Goal: Transaction & Acquisition: Purchase product/service

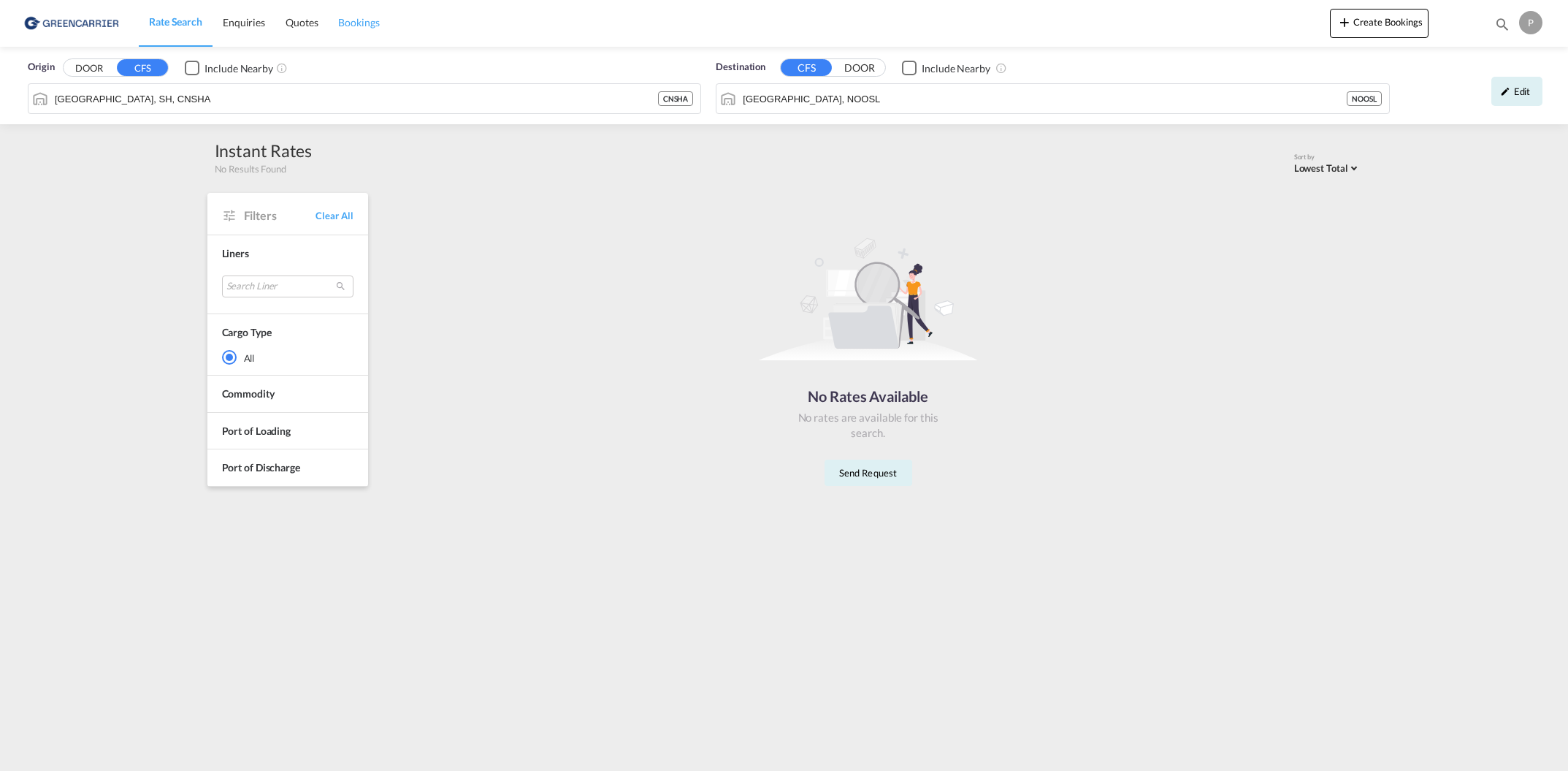
click at [362, 23] on span "Bookings" at bounding box center [359, 22] width 41 height 12
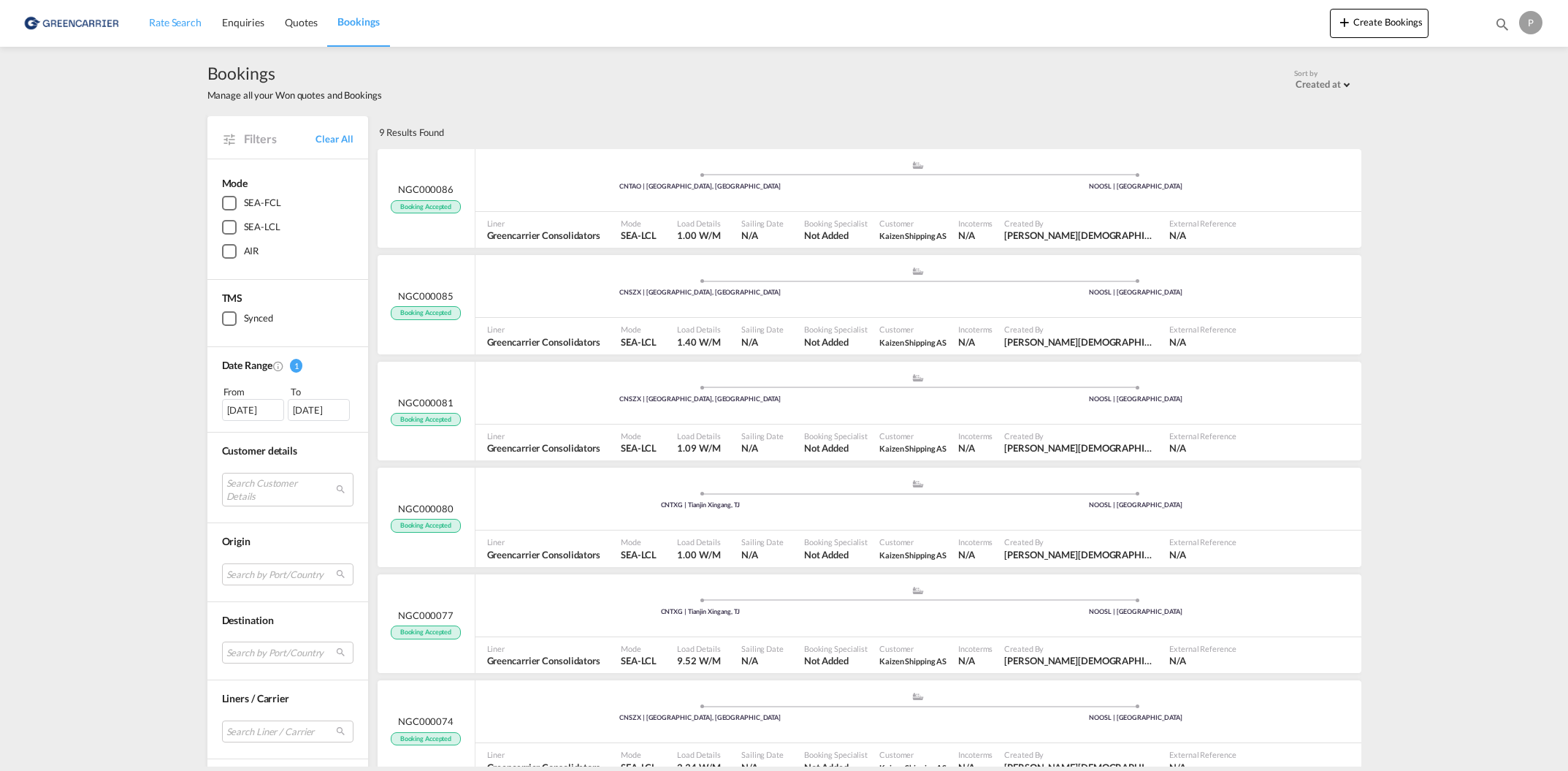
click at [179, 28] on span "Rate Search" at bounding box center [175, 22] width 52 height 12
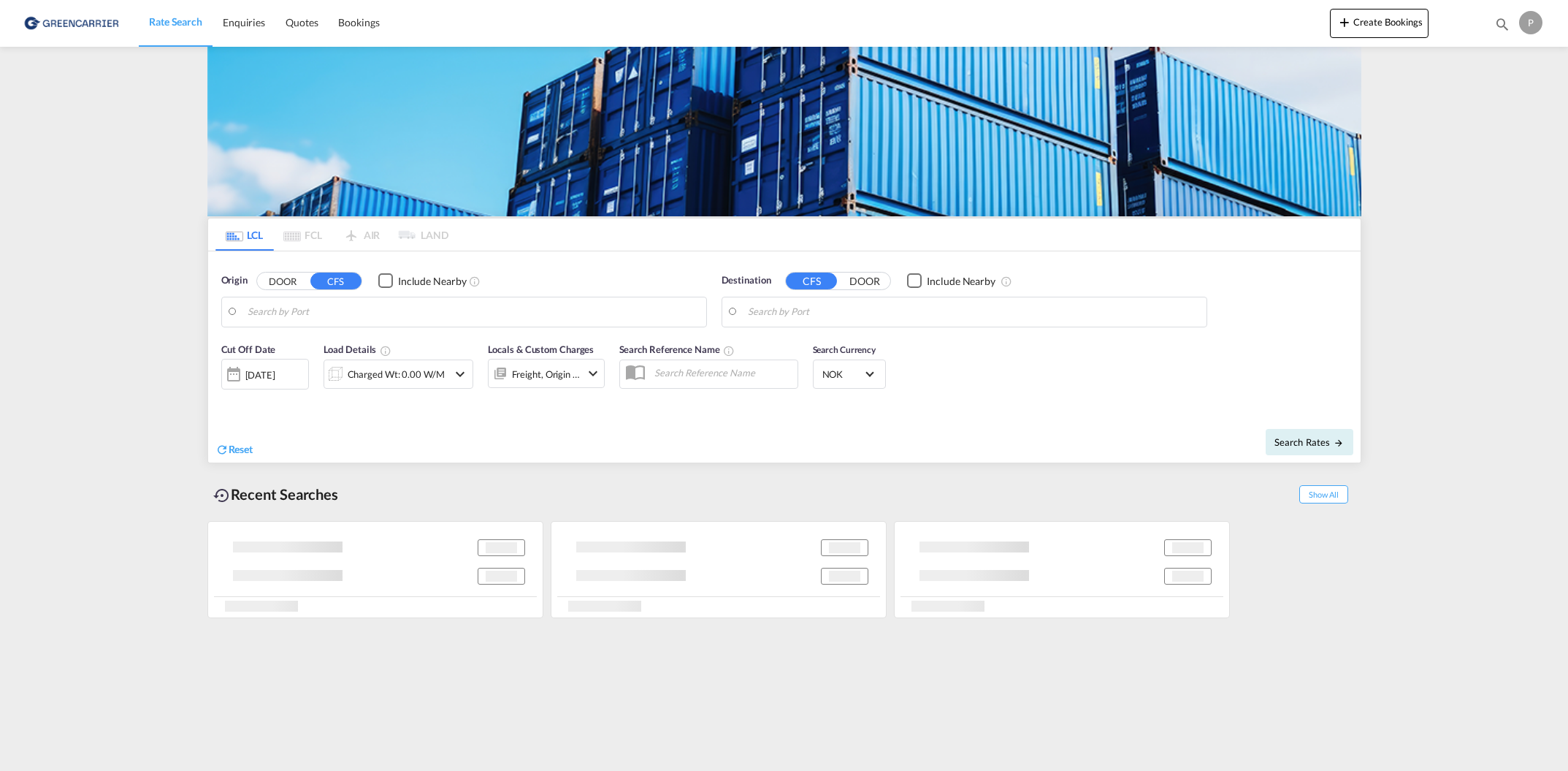
type input "[GEOGRAPHIC_DATA], SH, CNSHA"
type input "[GEOGRAPHIC_DATA], NOOSL"
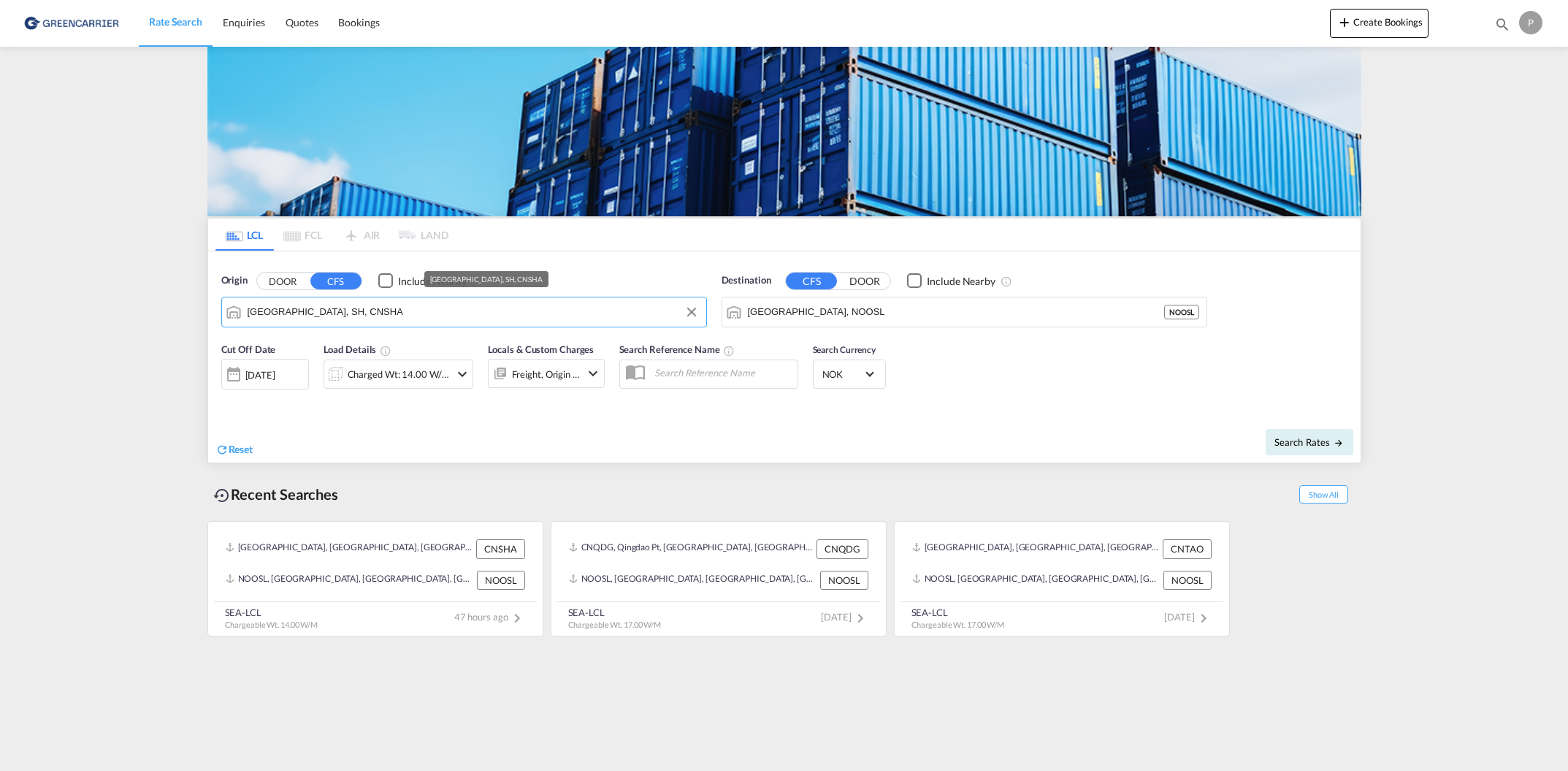
click at [371, 312] on input "[GEOGRAPHIC_DATA], SH, CNSHA" at bounding box center [473, 312] width 452 height 22
click at [1300, 439] on span "Search Rates" at bounding box center [1309, 442] width 70 height 12
type input "CNSHA to NOOSL / [DATE]"
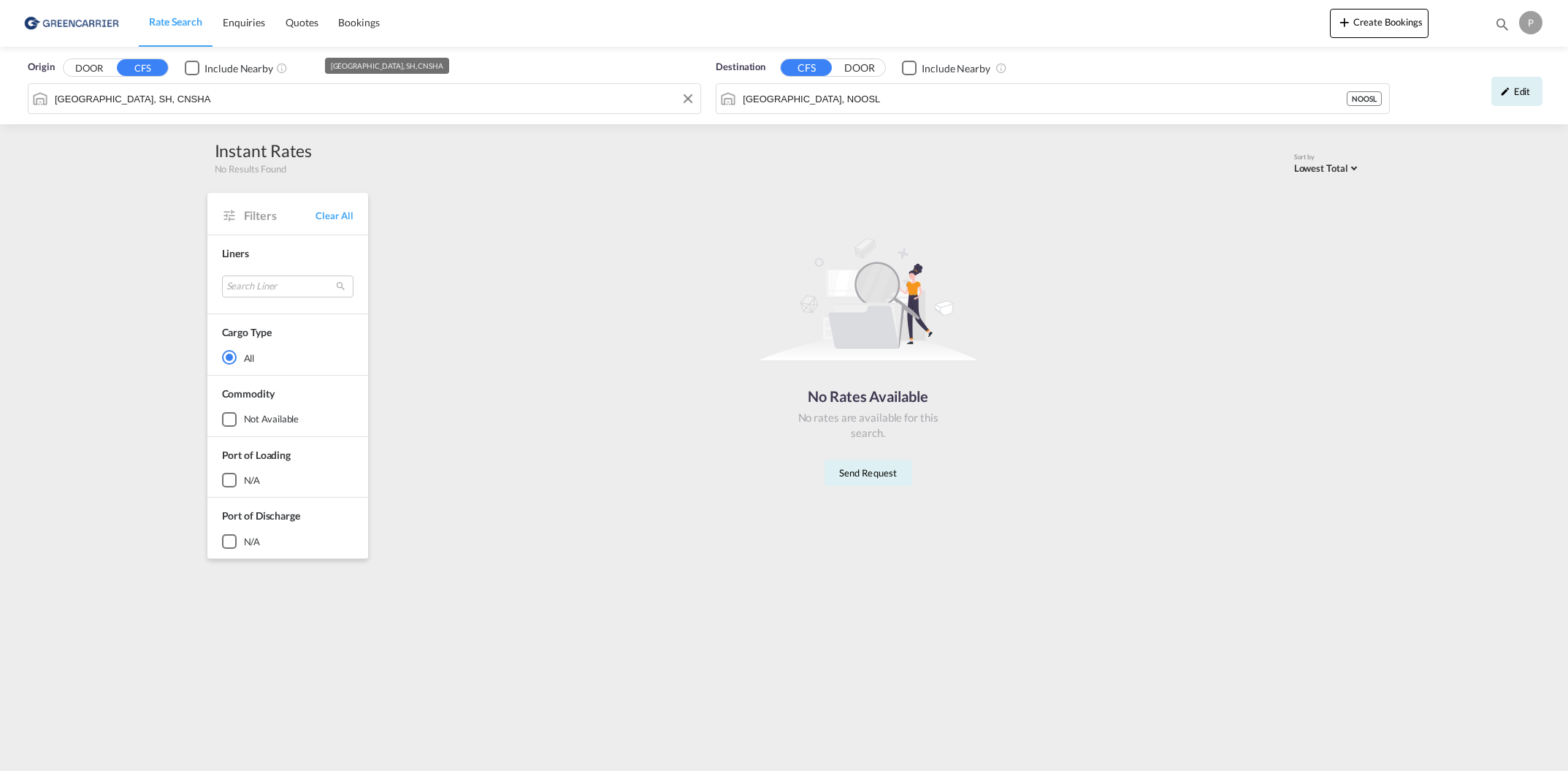
click at [232, 97] on input "[GEOGRAPHIC_DATA], SH, CNSHA" at bounding box center [374, 98] width 639 height 22
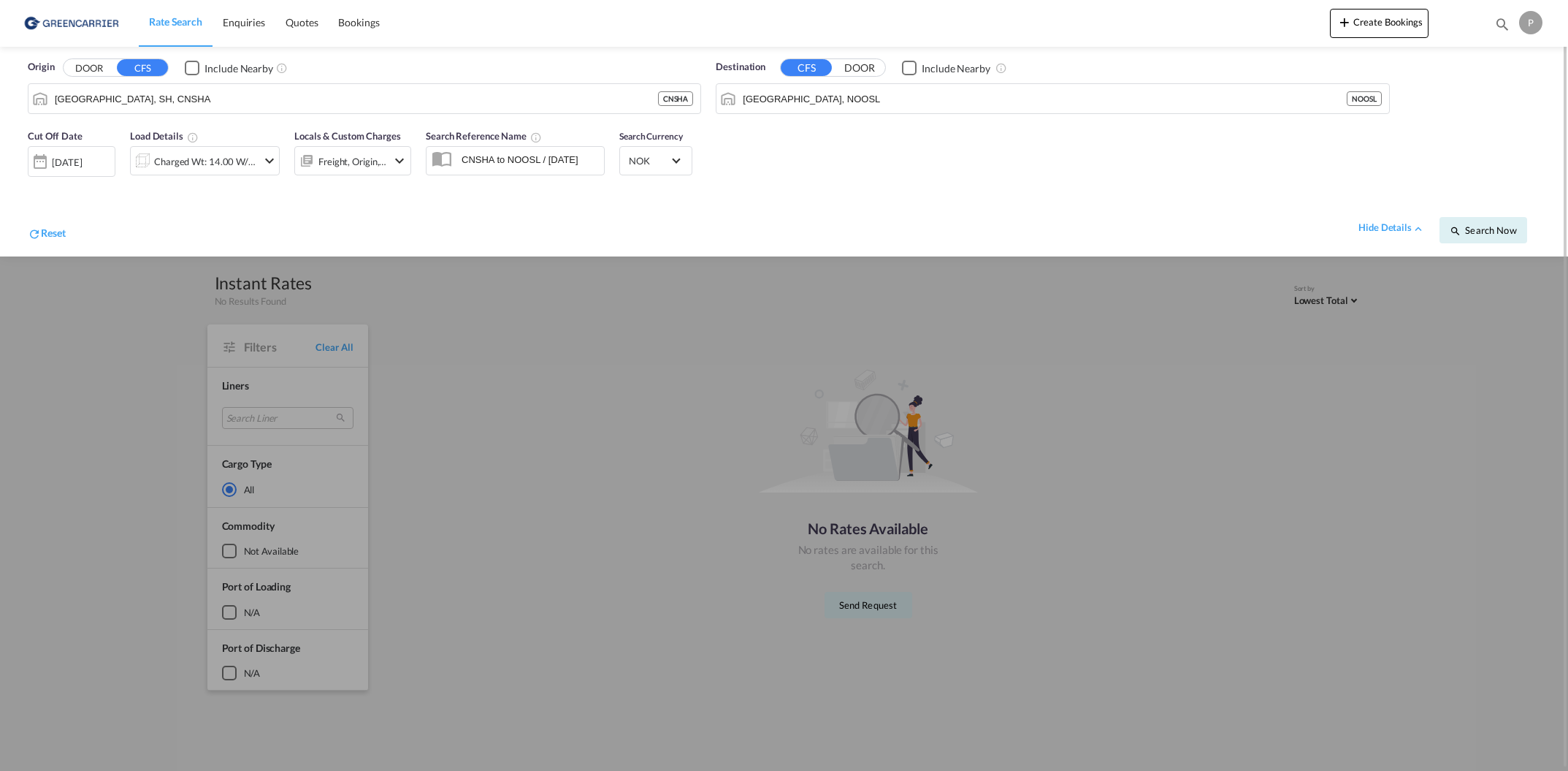
click at [82, 158] on div "[DATE]" at bounding box center [66, 162] width 30 height 13
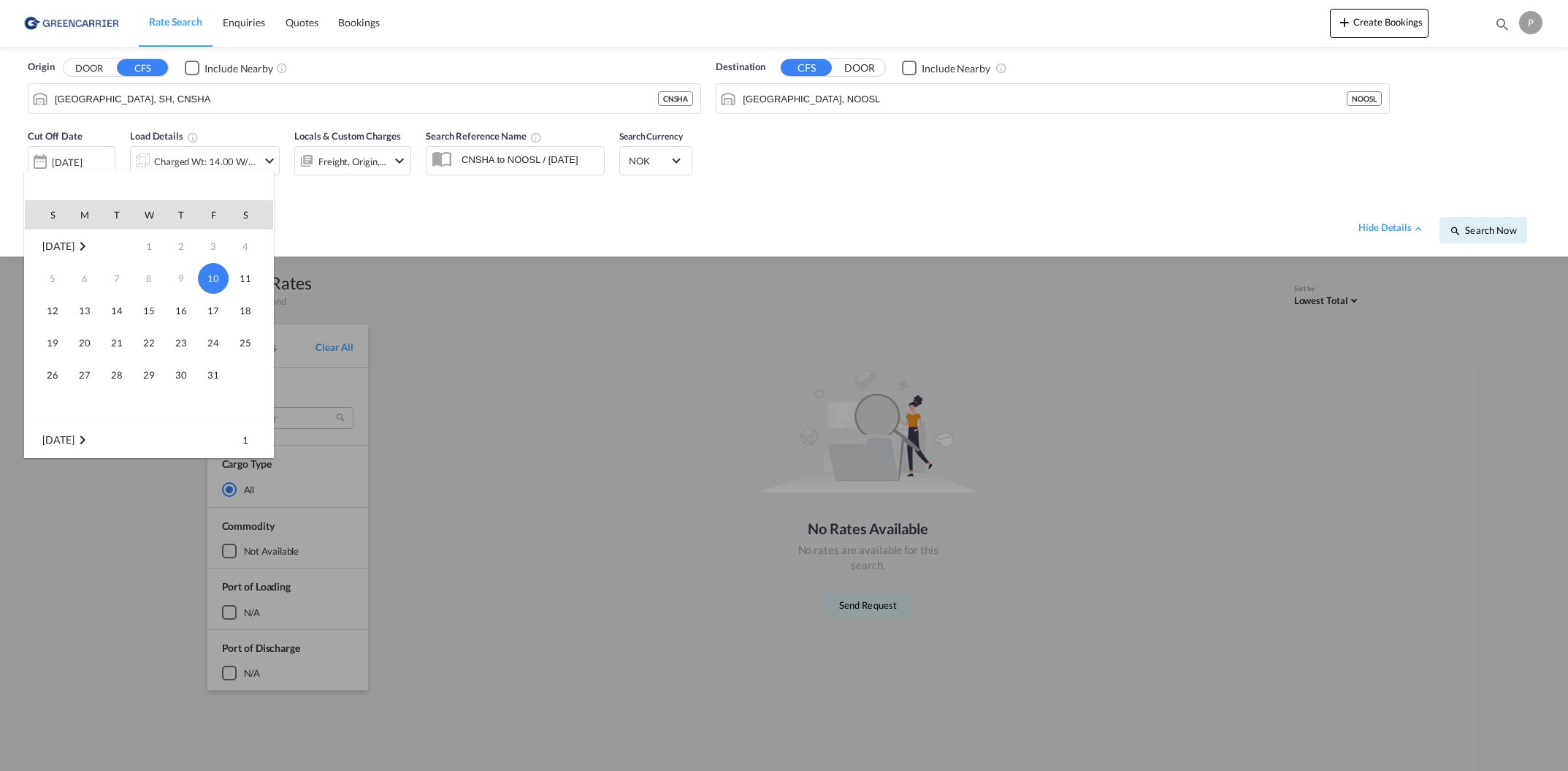
click at [212, 272] on span "10" at bounding box center [213, 279] width 31 height 31
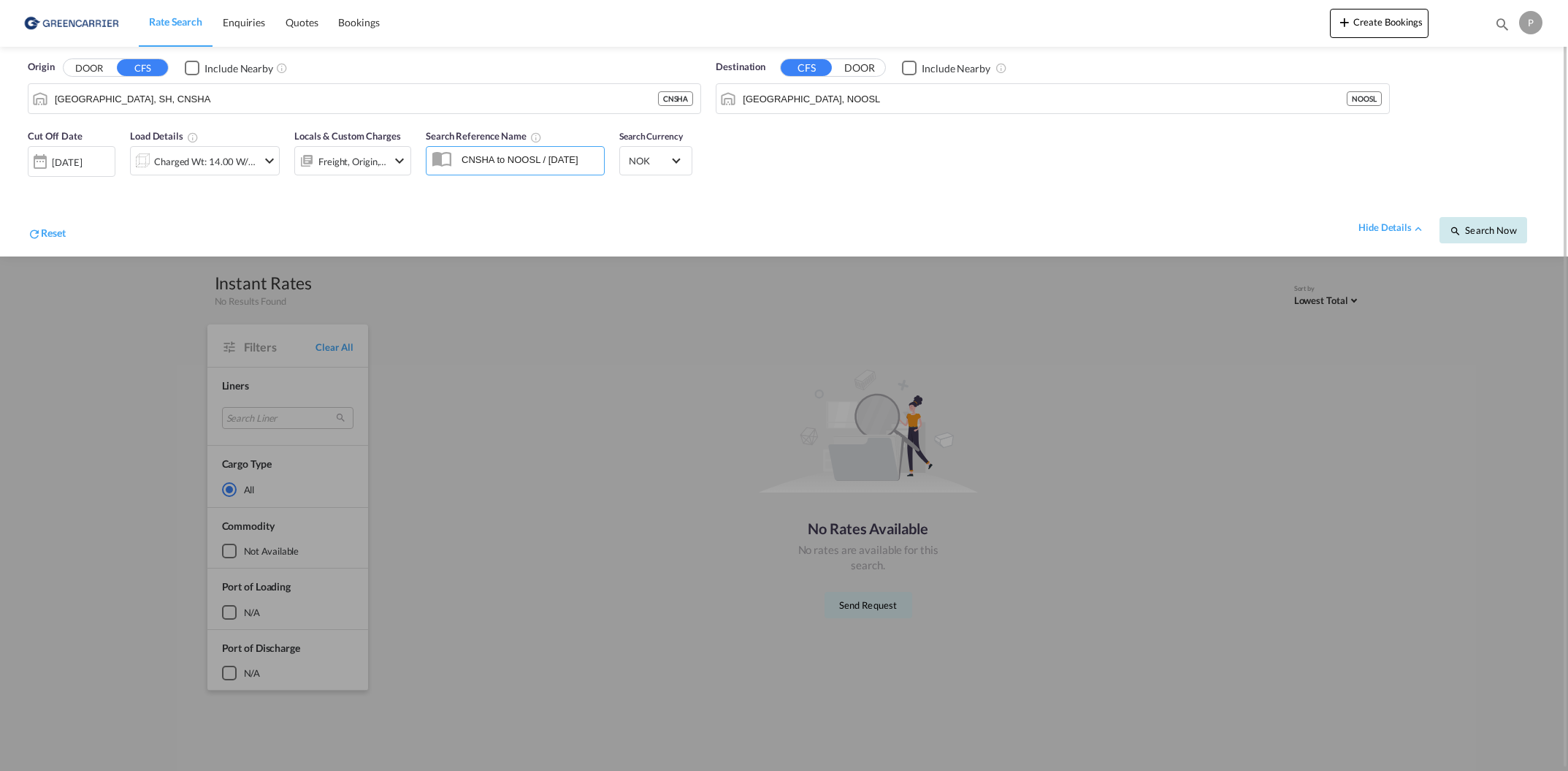
click at [1493, 241] on button "Search Now" at bounding box center [1483, 230] width 88 height 26
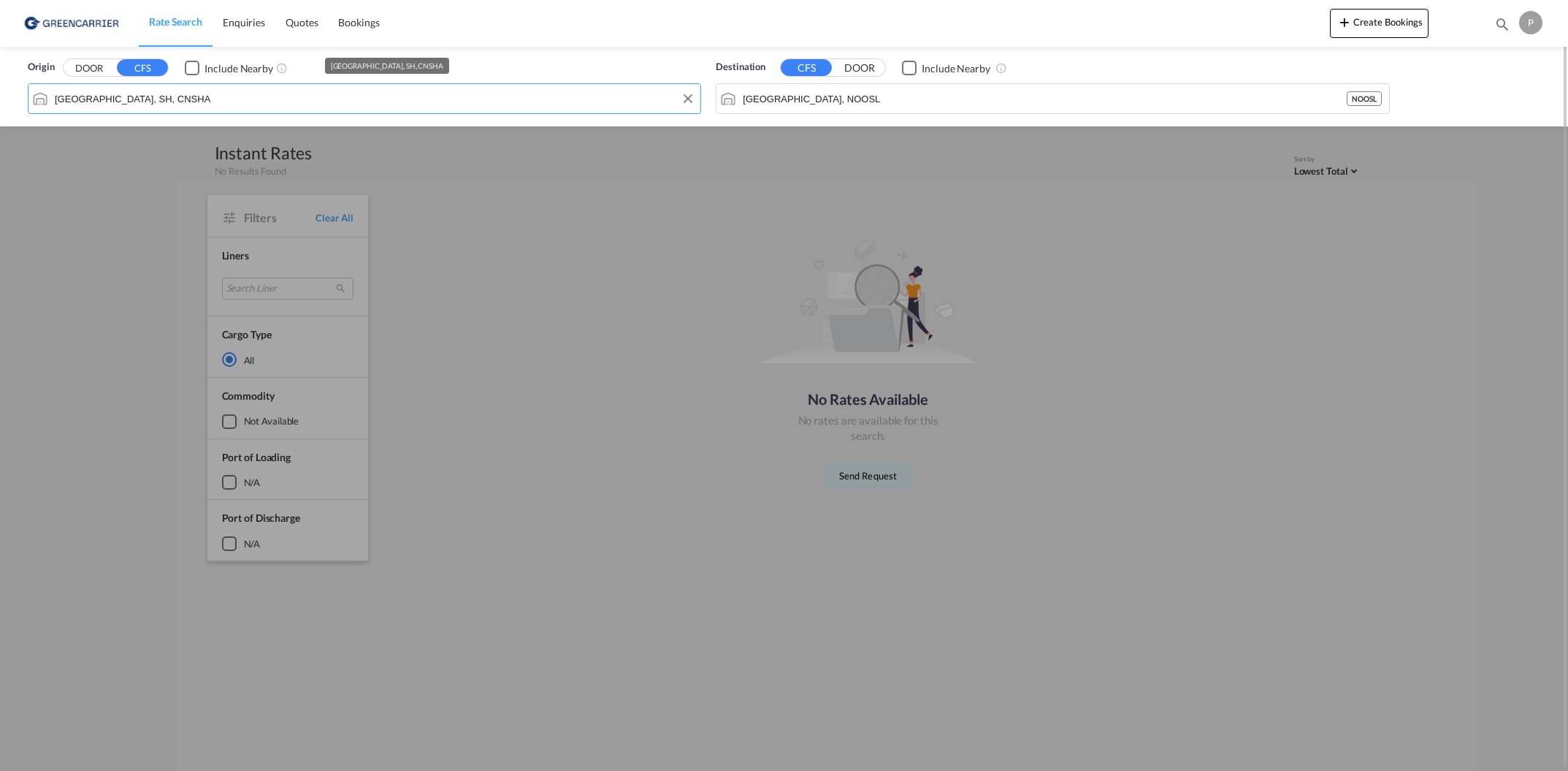
click at [194, 101] on input "[GEOGRAPHIC_DATA], SH, CNSHA" at bounding box center [374, 98] width 639 height 22
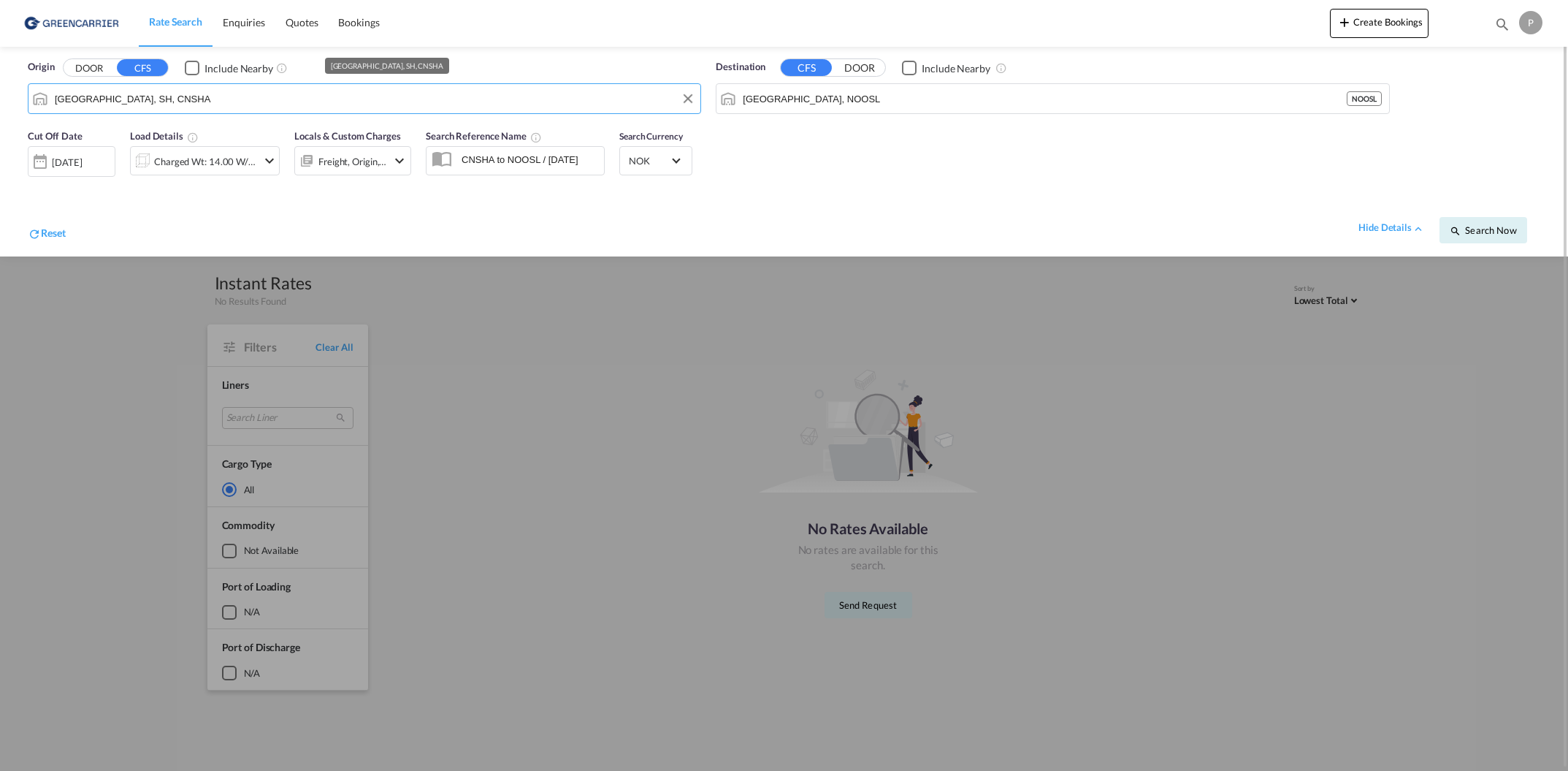
click at [194, 101] on input "[GEOGRAPHIC_DATA], SH, CNSHA" at bounding box center [374, 98] width 639 height 22
drag, startPoint x: 194, startPoint y: 101, endPoint x: 162, endPoint y: 141, distance: 51.2
click at [162, 141] on div "Shangh ai, SH China CNSHA" at bounding box center [167, 139] width 278 height 44
type input "[GEOGRAPHIC_DATA], SH, CNSHA"
click at [1507, 236] on button "Search Now" at bounding box center [1483, 230] width 88 height 26
